Goal: Information Seeking & Learning: Learn about a topic

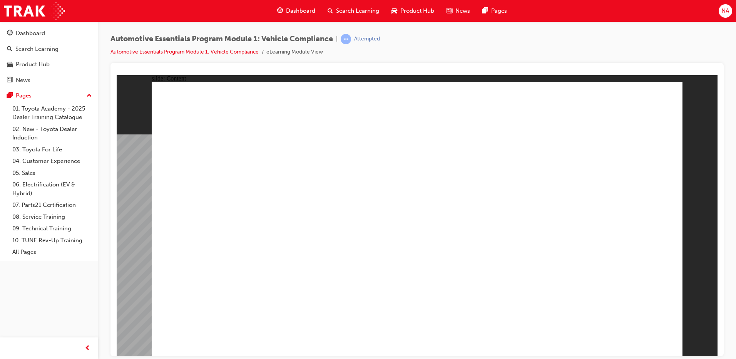
drag, startPoint x: 622, startPoint y: 192, endPoint x: 618, endPoint y: 194, distance: 4.0
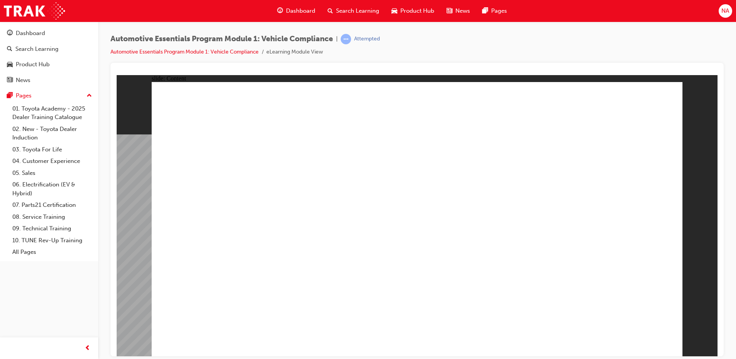
drag, startPoint x: 211, startPoint y: 262, endPoint x: 249, endPoint y: 261, distance: 38.1
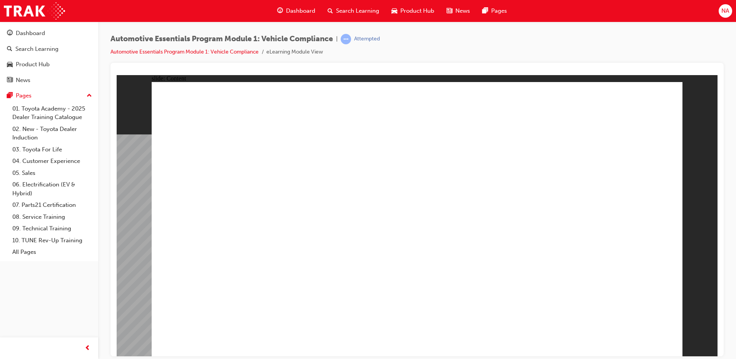
drag, startPoint x: 308, startPoint y: 262, endPoint x: 313, endPoint y: 261, distance: 4.5
drag, startPoint x: 263, startPoint y: 169, endPoint x: 273, endPoint y: 147, distance: 24.4
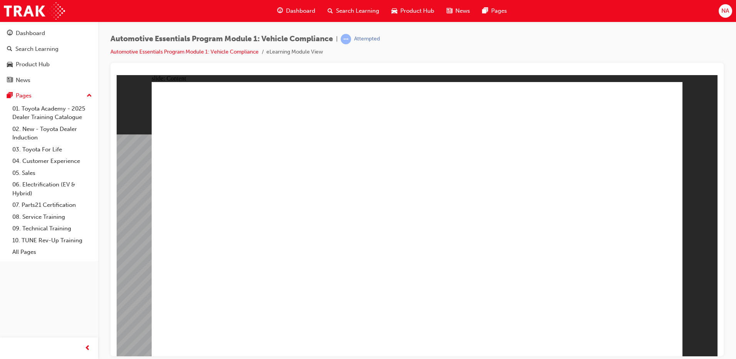
drag, startPoint x: 240, startPoint y: 283, endPoint x: 232, endPoint y: 266, distance: 19.1
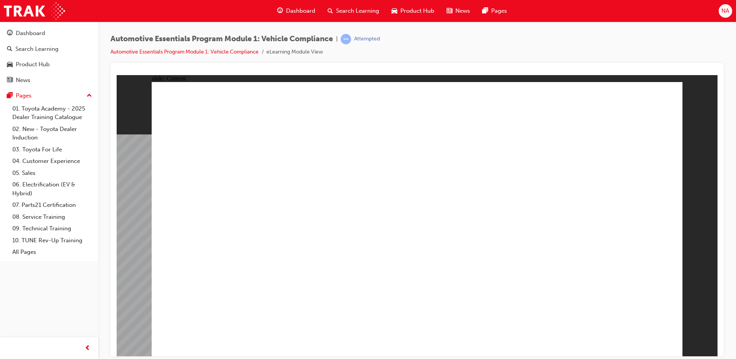
radio input "true"
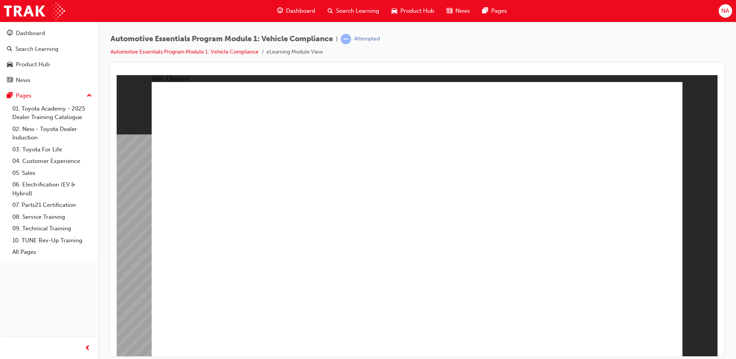
drag, startPoint x: 425, startPoint y: 191, endPoint x: 425, endPoint y: 184, distance: 7.3
radio input "true"
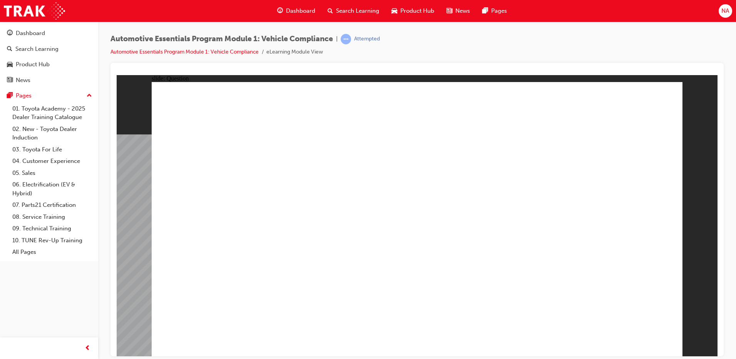
drag, startPoint x: 570, startPoint y: 225, endPoint x: 583, endPoint y: 281, distance: 58.1
radio input "true"
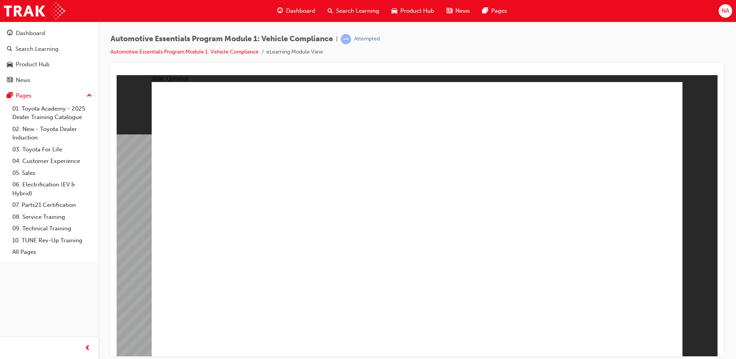
radio input "true"
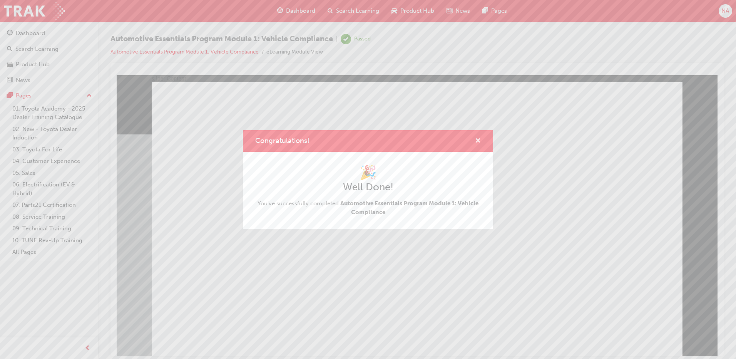
click at [480, 141] on span "cross-icon" at bounding box center [478, 141] width 6 height 7
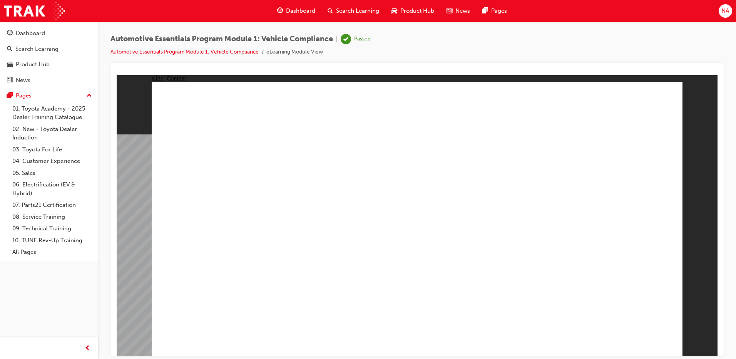
click at [353, 4] on div "Search Learning" at bounding box center [353, 11] width 64 height 16
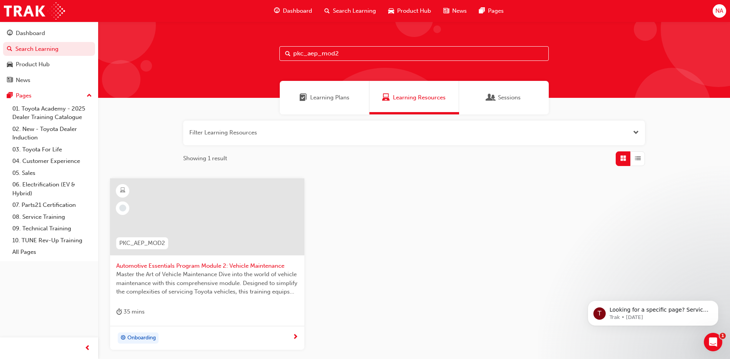
click at [244, 248] on div at bounding box center [207, 216] width 194 height 77
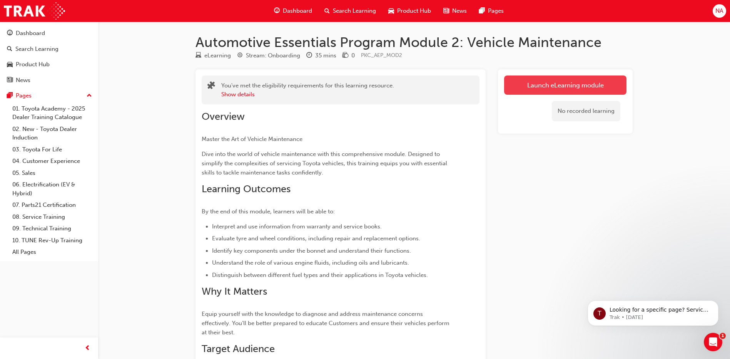
click at [534, 82] on link "Launch eLearning module" at bounding box center [565, 84] width 122 height 19
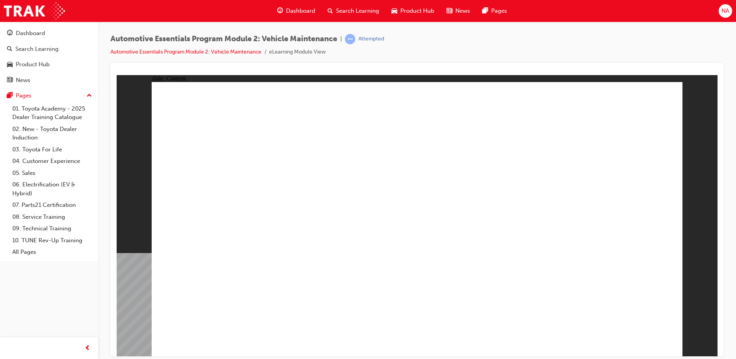
drag, startPoint x: 477, startPoint y: 295, endPoint x: 472, endPoint y: 293, distance: 5.5
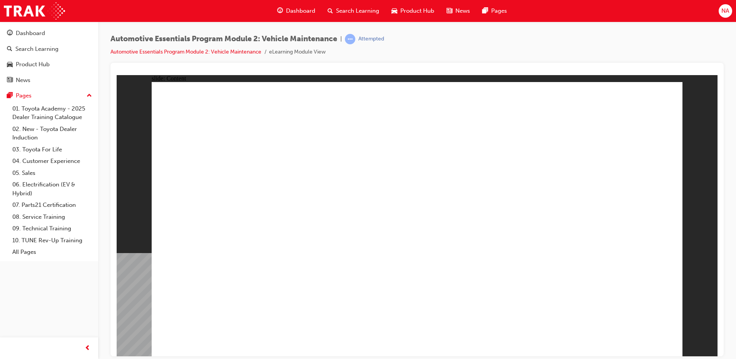
drag, startPoint x: 661, startPoint y: 100, endPoint x: 653, endPoint y: 105, distance: 9.6
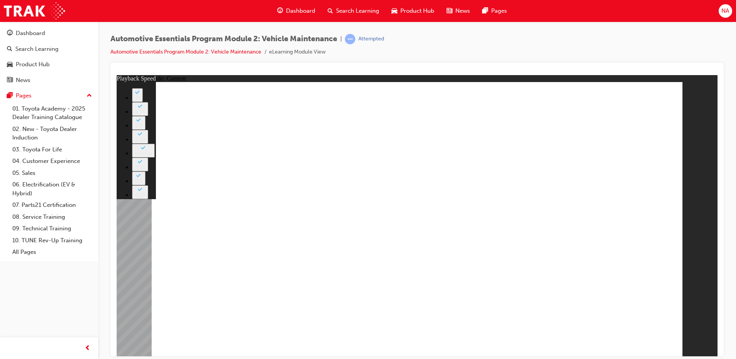
type input "20"
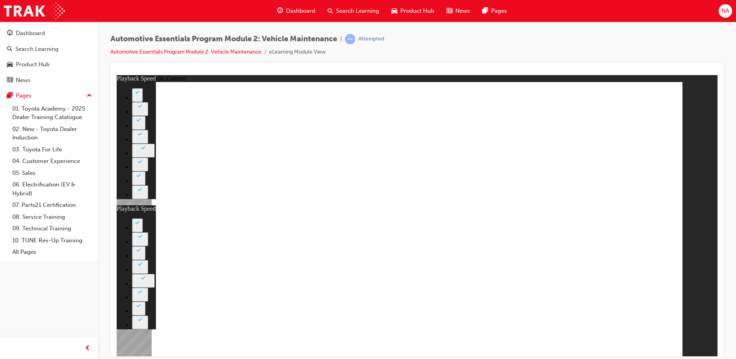
drag, startPoint x: 533, startPoint y: 287, endPoint x: 587, endPoint y: 276, distance: 55.3
type input "35"
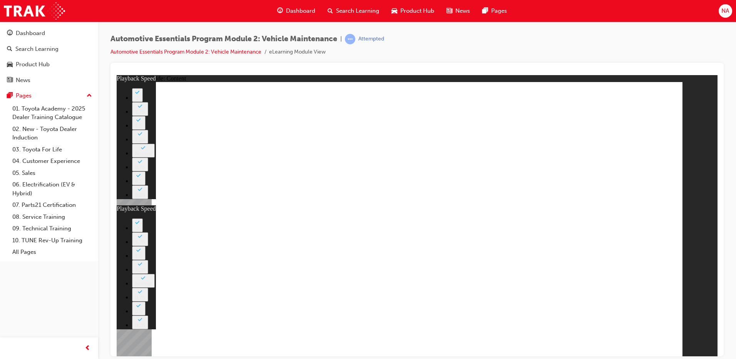
type input "20"
type input "35"
drag, startPoint x: 659, startPoint y: 103, endPoint x: 653, endPoint y: 129, distance: 26.7
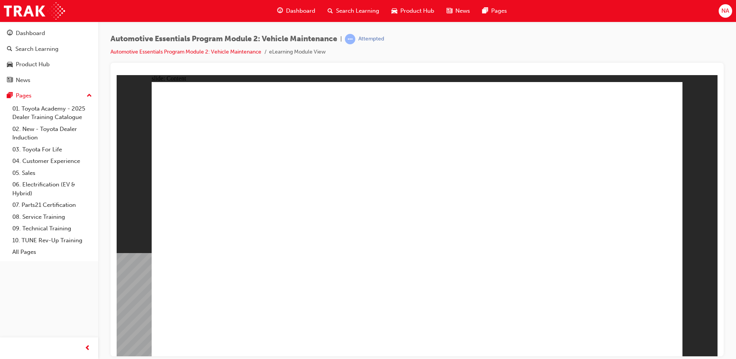
drag, startPoint x: 171, startPoint y: 313, endPoint x: 181, endPoint y: 296, distance: 19.1
